Goal: Task Accomplishment & Management: Complete application form

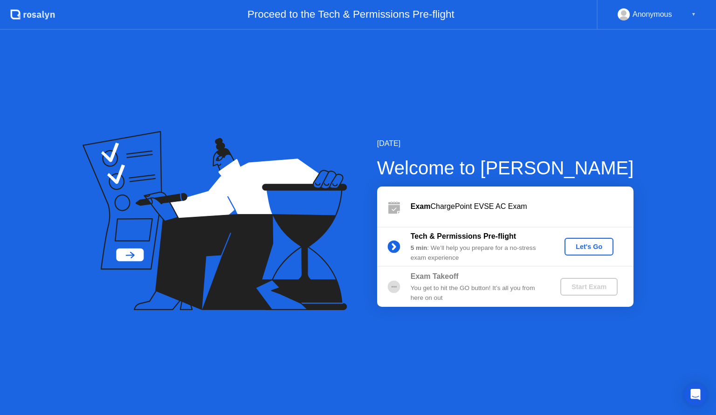
click at [587, 247] on div "Let's Go" at bounding box center [588, 246] width 41 height 7
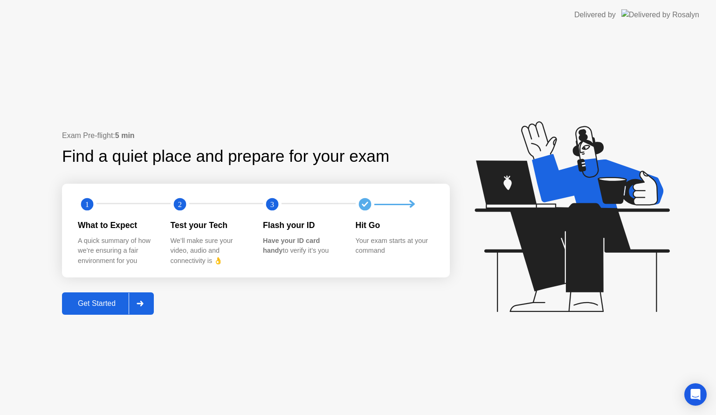
click at [95, 306] on div "Get Started" at bounding box center [97, 303] width 64 height 8
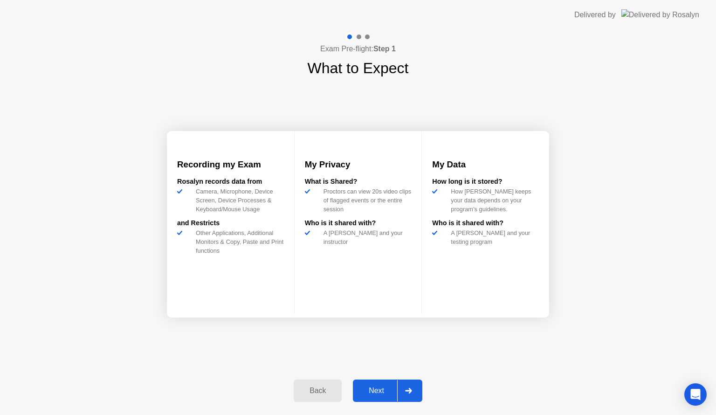
click at [375, 395] on div "Next" at bounding box center [376, 390] width 41 height 8
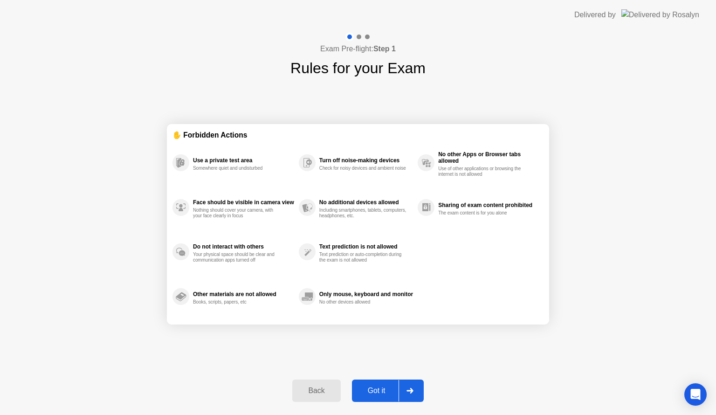
click at [376, 395] on div "Got it" at bounding box center [377, 390] width 44 height 8
select select "**********"
select select "*******"
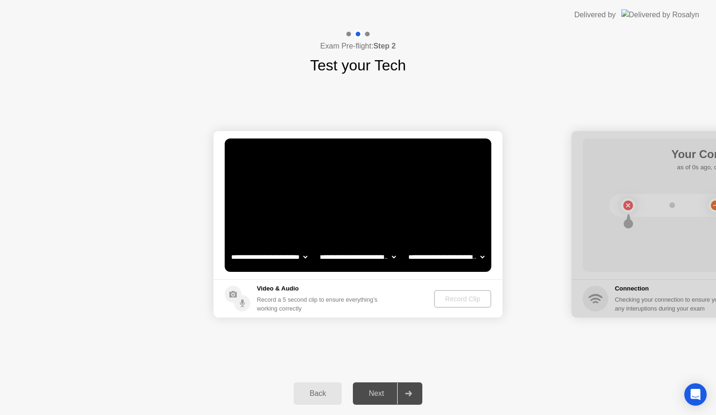
click at [322, 395] on div "Back" at bounding box center [317, 393] width 42 height 8
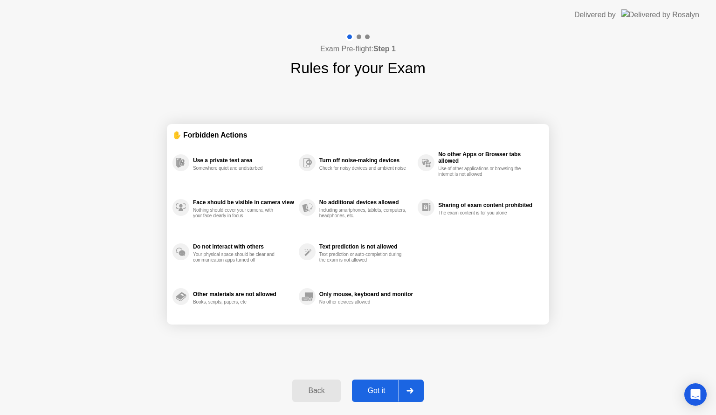
click at [378, 389] on div "Got it" at bounding box center [377, 390] width 44 height 8
select select "**********"
select select "*******"
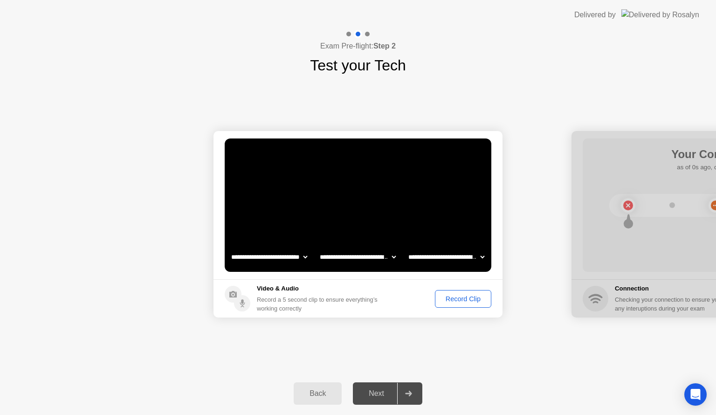
click at [467, 298] on div "Record Clip" at bounding box center [463, 298] width 50 height 7
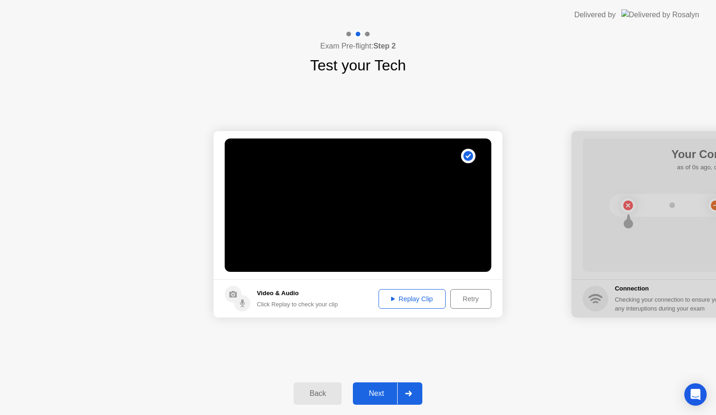
click at [370, 389] on div "Next" at bounding box center [376, 393] width 41 height 8
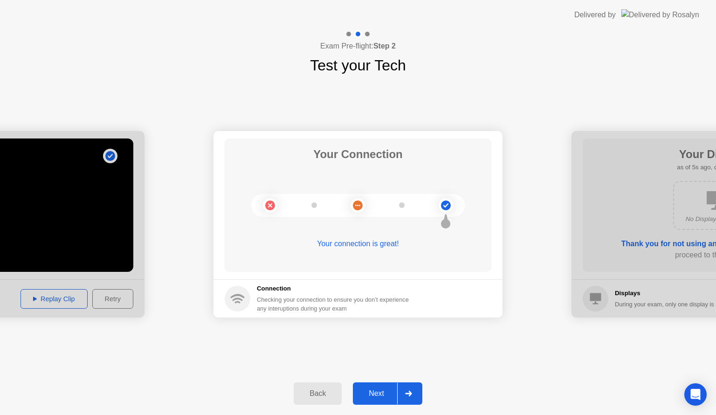
click at [372, 386] on button "Next" at bounding box center [387, 393] width 69 height 22
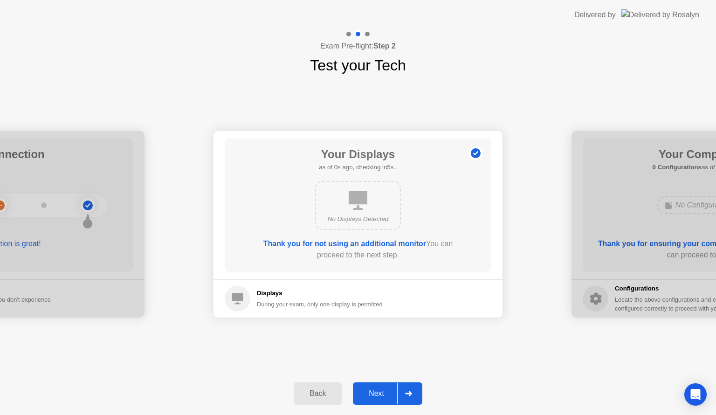
click at [372, 386] on button "Next" at bounding box center [387, 393] width 69 height 22
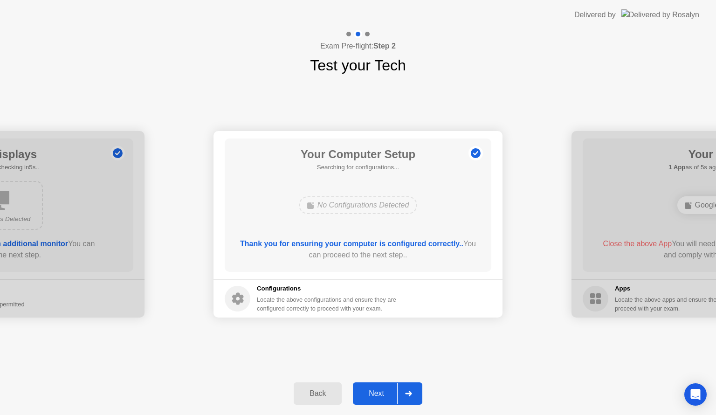
click at [372, 386] on button "Next" at bounding box center [387, 393] width 69 height 22
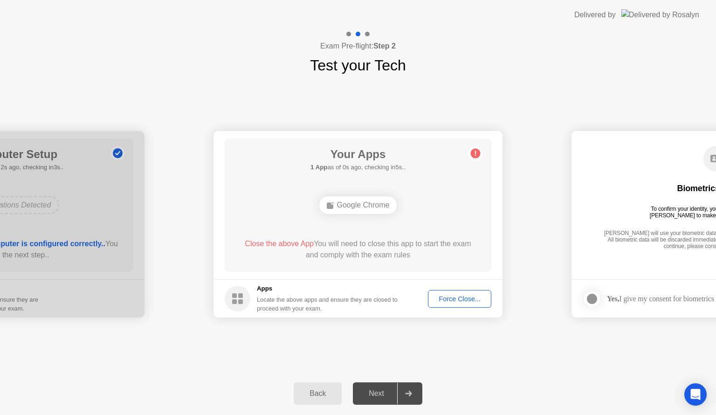
click at [469, 298] on div "Force Close..." at bounding box center [459, 298] width 57 height 7
click at [447, 293] on button "Force Close..." at bounding box center [459, 299] width 63 height 18
click at [366, 207] on div "Google Chrome" at bounding box center [358, 205] width 78 height 18
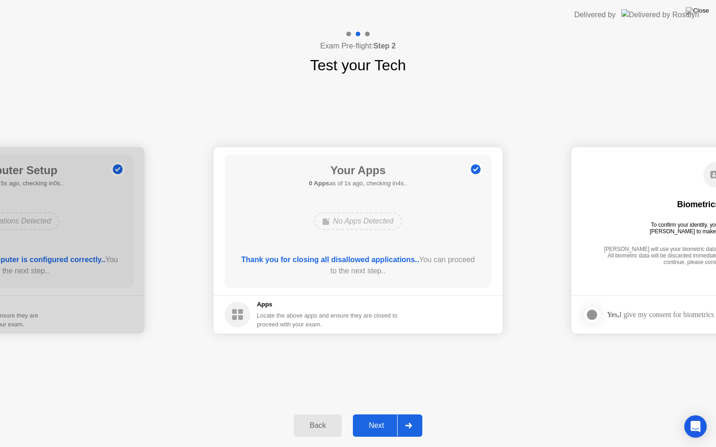
click at [374, 414] on div "Next" at bounding box center [376, 426] width 41 height 8
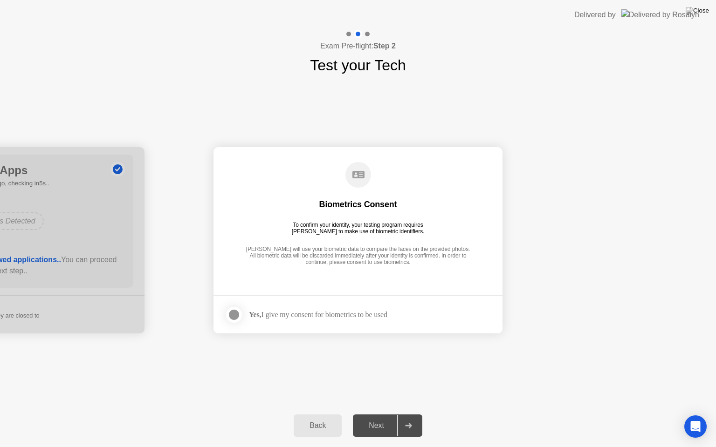
click at [311, 314] on div "Yes, I give my consent for biometrics to be used" at bounding box center [318, 314] width 138 height 9
click at [239, 313] on div at bounding box center [233, 314] width 11 height 11
click at [385, 414] on div "Next" at bounding box center [376, 426] width 41 height 8
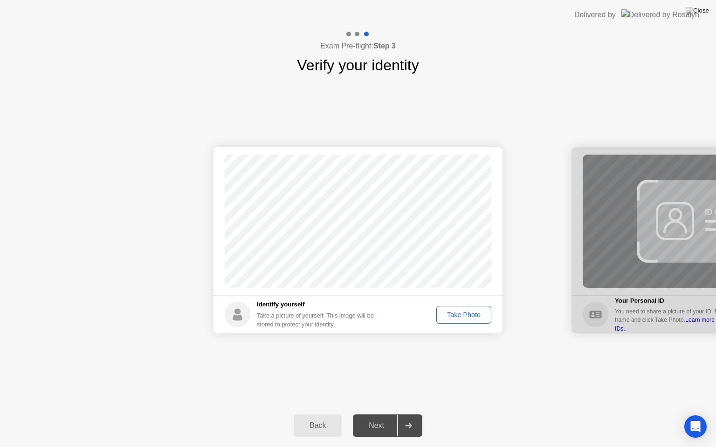
click at [449, 315] on div "Take Photo" at bounding box center [464, 314] width 48 height 7
click at [380, 414] on div "Next" at bounding box center [376, 426] width 41 height 8
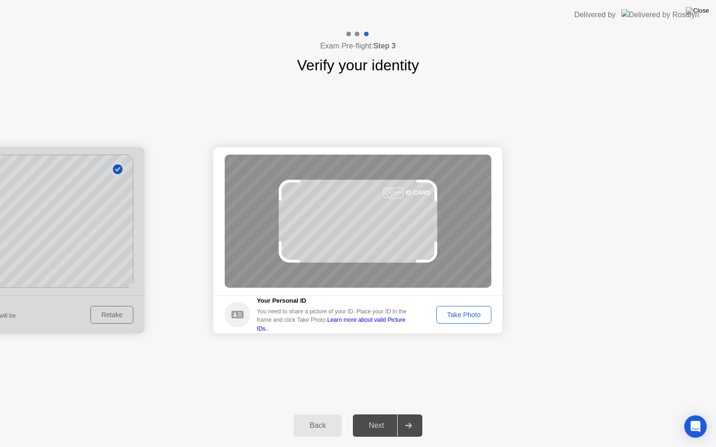
click at [478, 323] on button "Take Photo" at bounding box center [463, 315] width 55 height 18
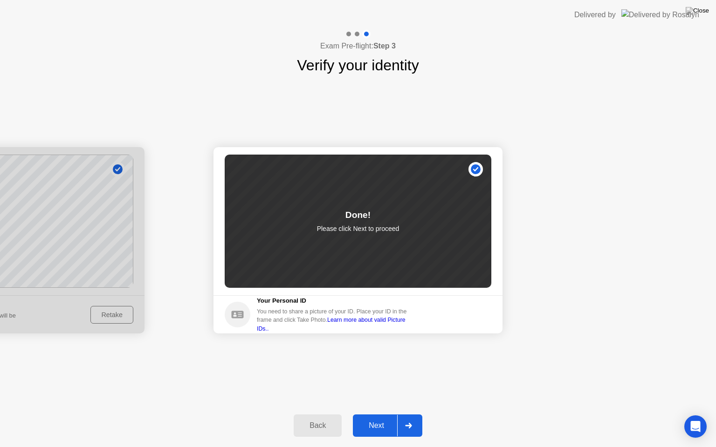
click at [373, 414] on div "Next" at bounding box center [376, 426] width 41 height 8
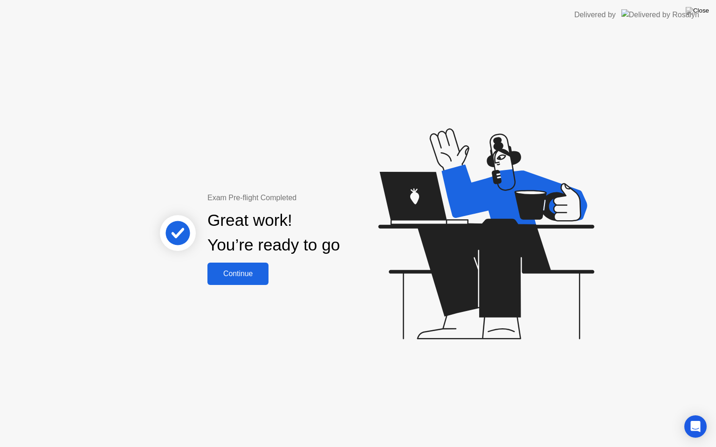
click at [235, 274] on div "Continue" at bounding box center [237, 274] width 55 height 8
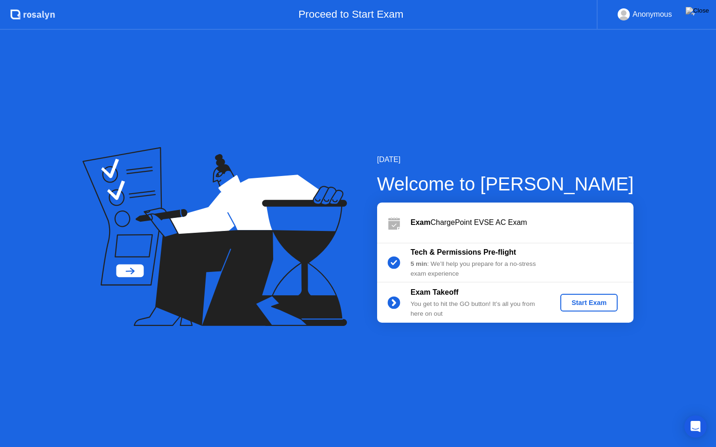
click at [582, 305] on div "Start Exam" at bounding box center [589, 302] width 50 height 7
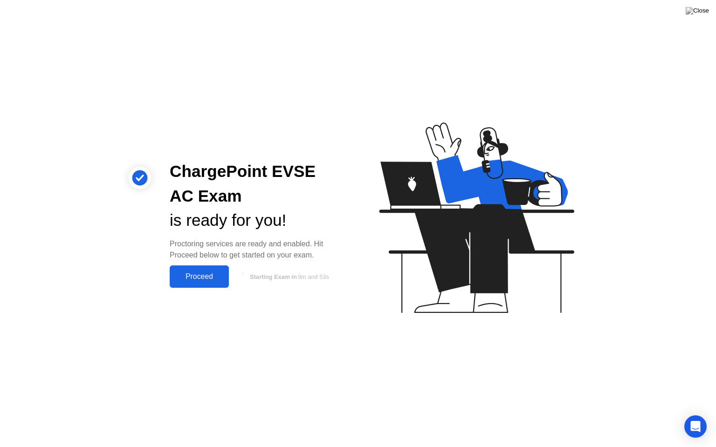
click at [204, 279] on div "Proceed" at bounding box center [199, 277] width 54 height 8
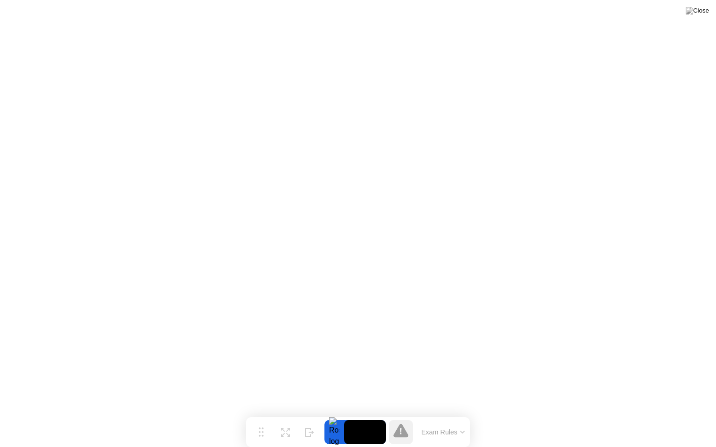
click at [457, 414] on button "Exam Rules" at bounding box center [443, 432] width 49 height 8
